Goal: Information Seeking & Learning: Find contact information

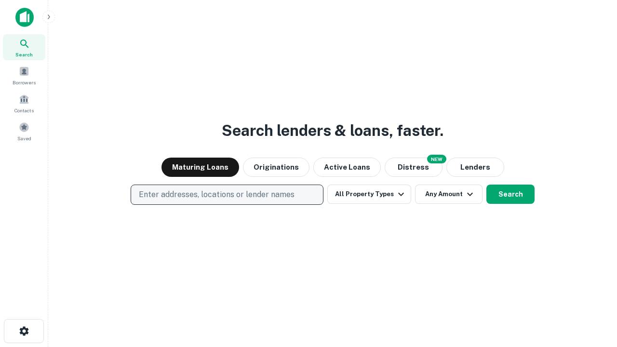
click at [226, 195] on p "Enter addresses, locations or lender names" at bounding box center [217, 195] width 156 height 12
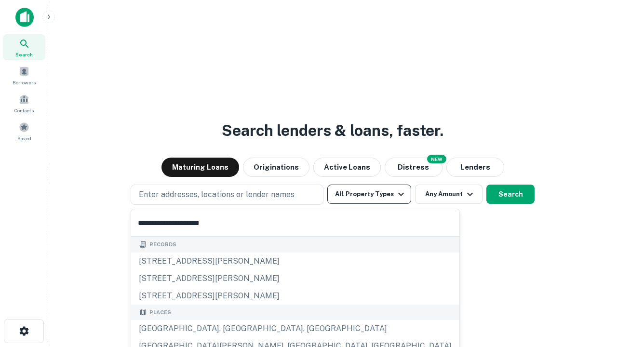
click at [230, 329] on div "[GEOGRAPHIC_DATA], [GEOGRAPHIC_DATA], [GEOGRAPHIC_DATA]" at bounding box center [295, 328] width 328 height 17
click at [369, 194] on button "All Property Types" at bounding box center [369, 194] width 84 height 19
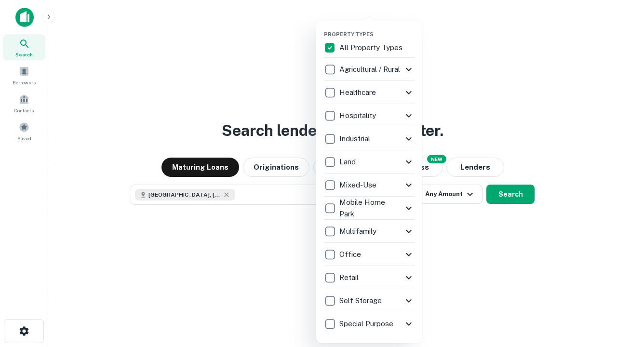
click at [377, 28] on button "button" at bounding box center [377, 28] width 106 height 0
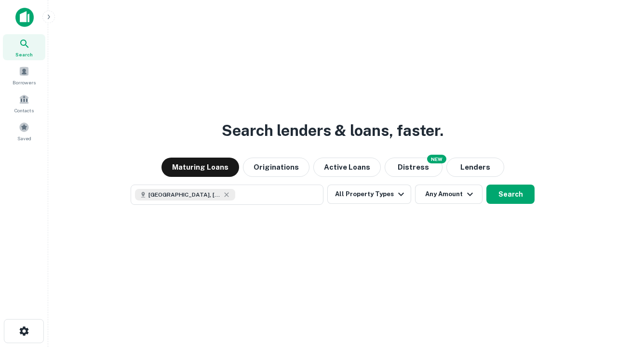
scroll to position [15, 0]
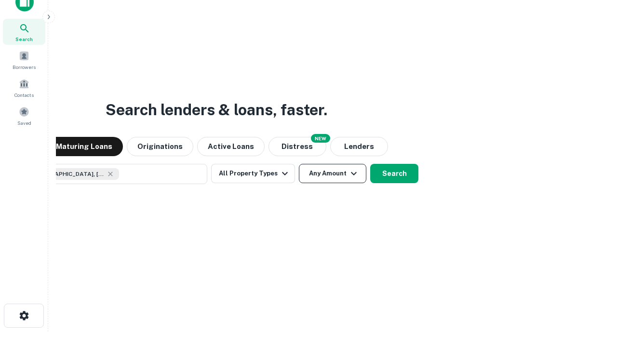
click at [299, 164] on button "Any Amount" at bounding box center [332, 173] width 67 height 19
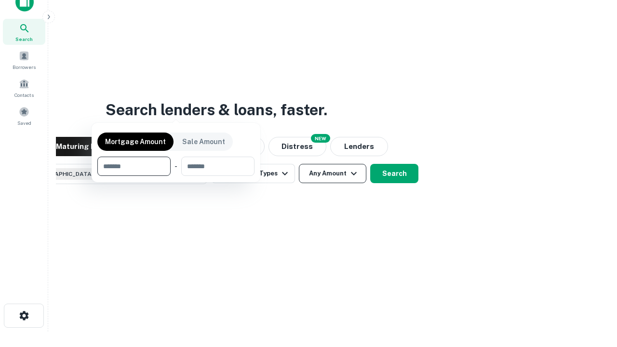
scroll to position [69, 273]
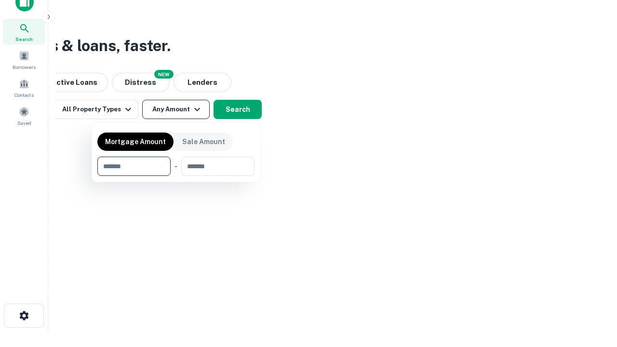
type input "*******"
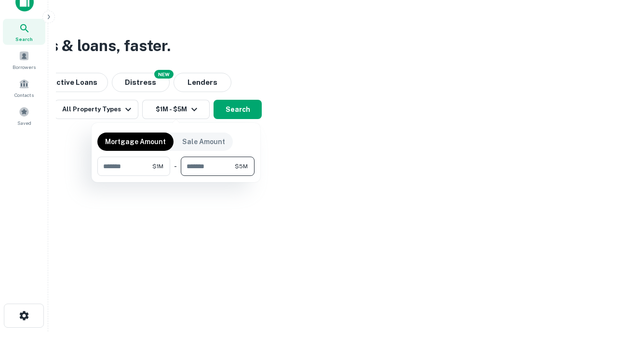
type input "*******"
click at [176, 176] on button "button" at bounding box center [175, 176] width 157 height 0
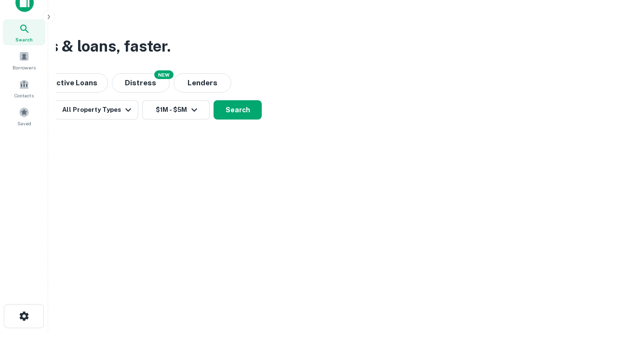
scroll to position [5, 178]
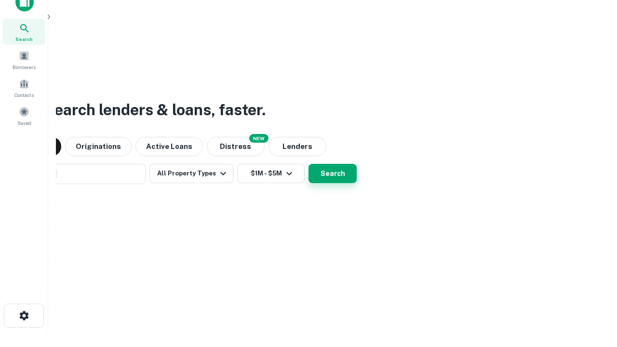
click at [332, 173] on button "Search" at bounding box center [332, 173] width 48 height 19
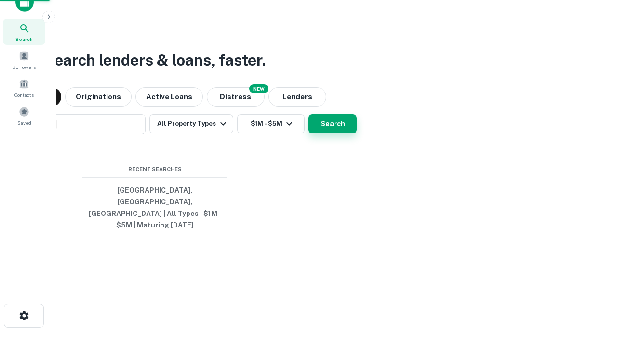
scroll to position [0, 178]
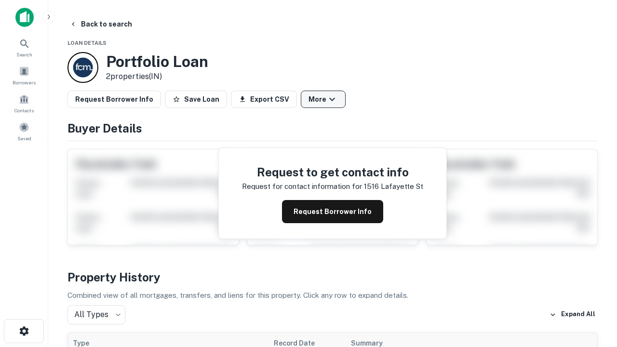
click at [323, 99] on button "More" at bounding box center [323, 99] width 45 height 17
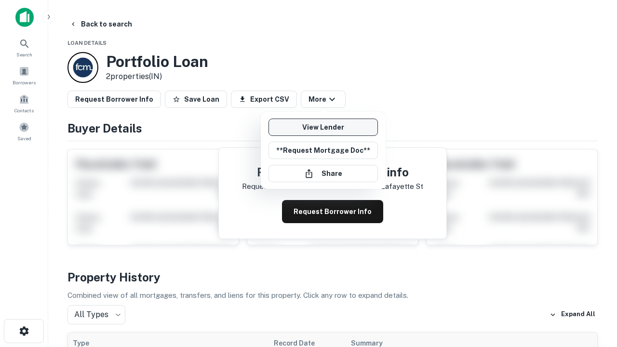
click at [323, 127] on link "View Lender" at bounding box center [322, 127] width 109 height 17
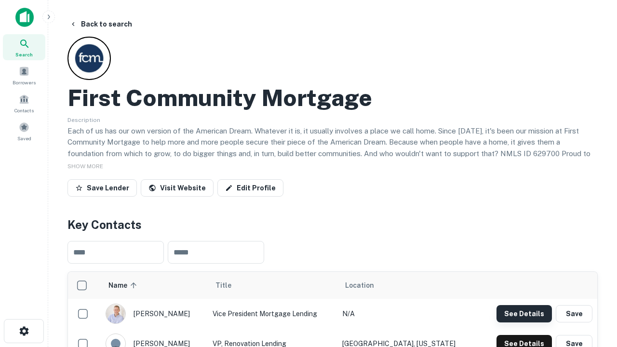
click at [524, 313] on button "See Details" at bounding box center [523, 313] width 55 height 17
click at [24, 331] on icon "button" at bounding box center [24, 331] width 12 height 12
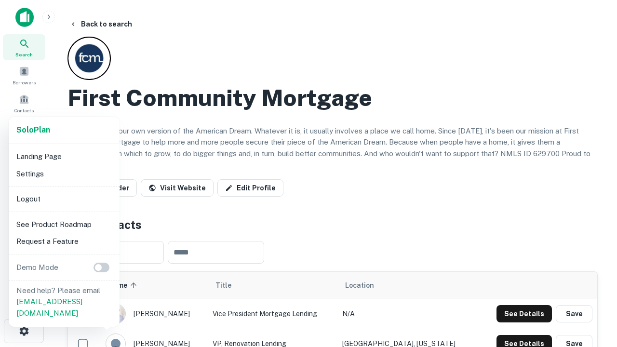
click at [64, 199] on li "Logout" at bounding box center [64, 198] width 103 height 17
